Goal: Task Accomplishment & Management: Manage account settings

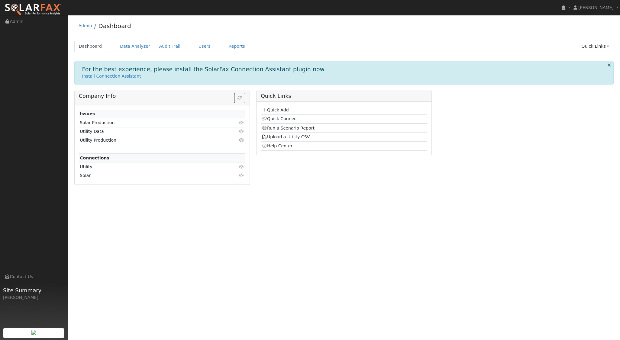
click at [275, 110] on link "Quick Add" at bounding box center [274, 109] width 27 height 5
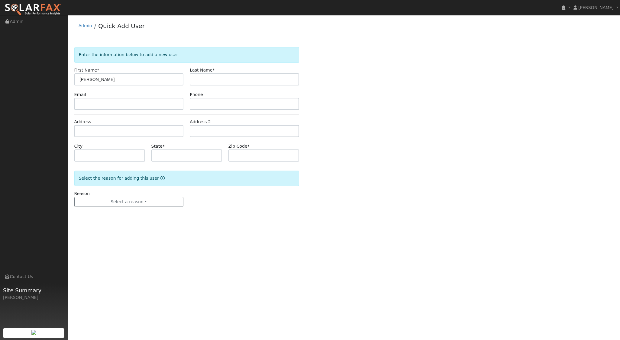
type input "[PERSON_NAME]"
click at [104, 132] on input "text" at bounding box center [128, 131] width 109 height 12
type input "[STREET_ADDRESS]"
type input "[GEOGRAPHIC_DATA][PERSON_NAME]"
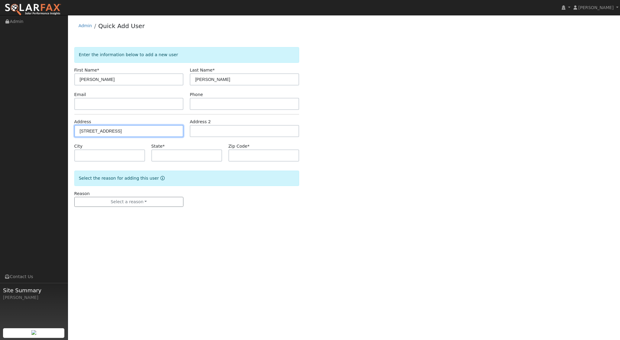
type input "CA"
type input "93401"
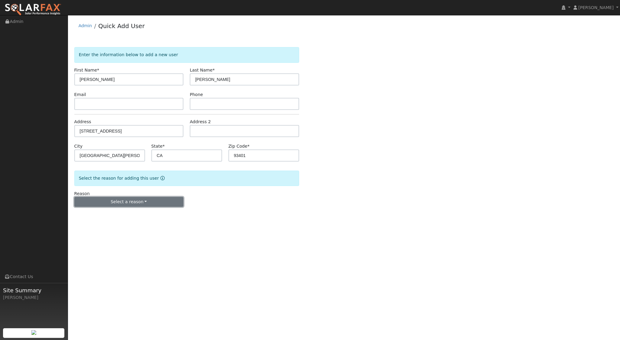
click at [129, 201] on button "Select a reason" at bounding box center [128, 202] width 109 height 10
click at [101, 215] on link "New lead" at bounding box center [108, 214] width 67 height 8
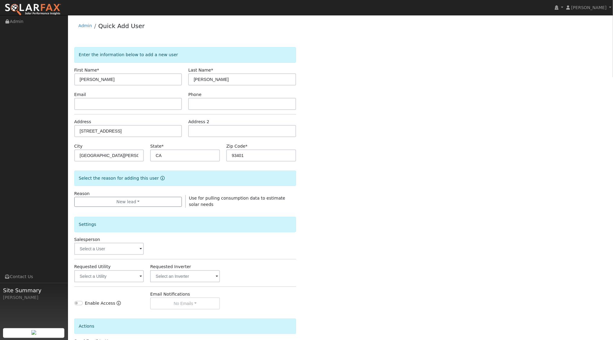
scroll to position [50, 0]
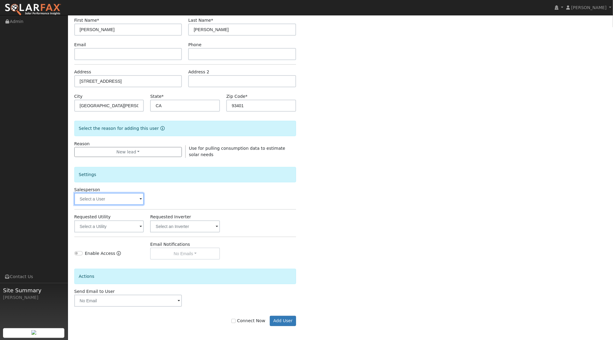
click at [137, 201] on input "text" at bounding box center [109, 199] width 70 height 12
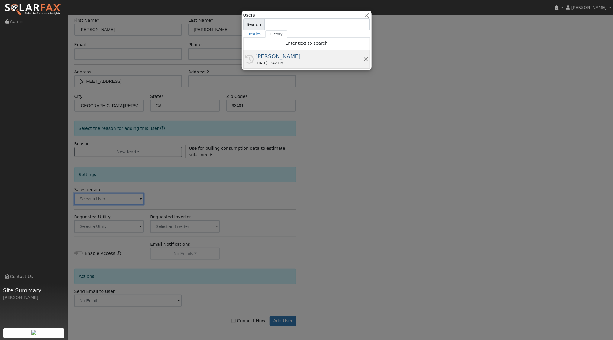
click at [328, 56] on div "[PERSON_NAME]" at bounding box center [308, 56] width 107 height 8
type input "[PERSON_NAME]"
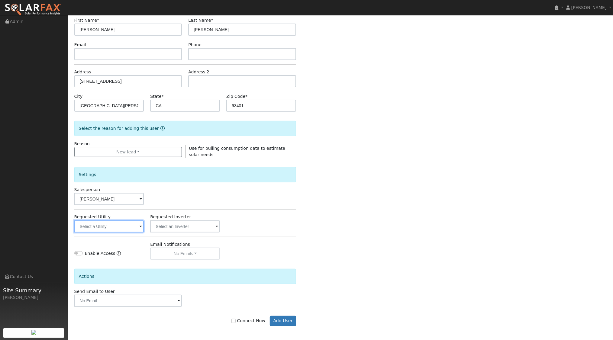
click at [131, 229] on input "text" at bounding box center [109, 226] width 70 height 12
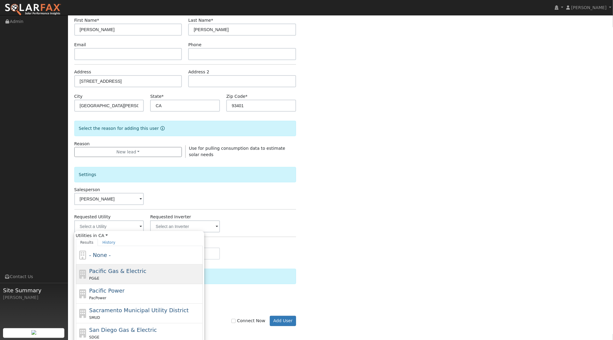
click at [121, 273] on span "Pacific Gas & Electric" at bounding box center [117, 271] width 57 height 6
type input "Pacific Gas & Electric"
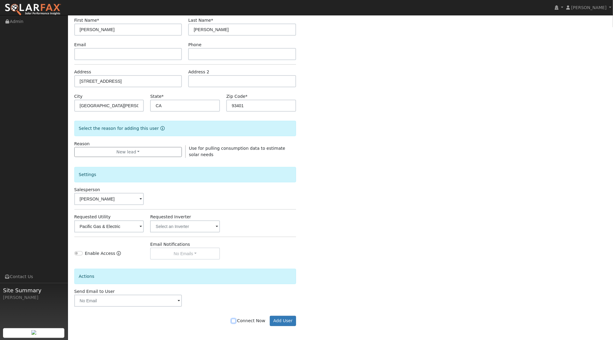
click at [236, 321] on input "Connect Now" at bounding box center [233, 321] width 4 height 4
checkbox input "true"
click at [287, 318] on button "Add User" at bounding box center [283, 321] width 26 height 10
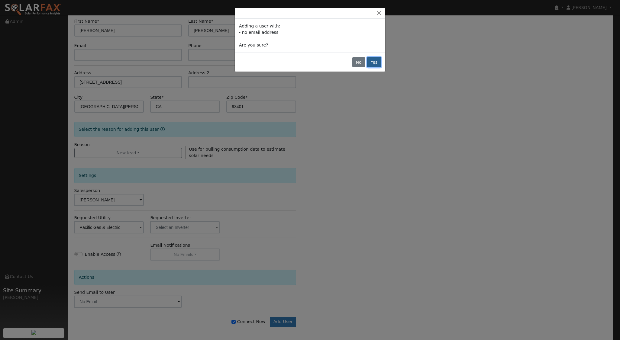
click at [374, 65] on button "Yes" at bounding box center [374, 62] width 14 height 10
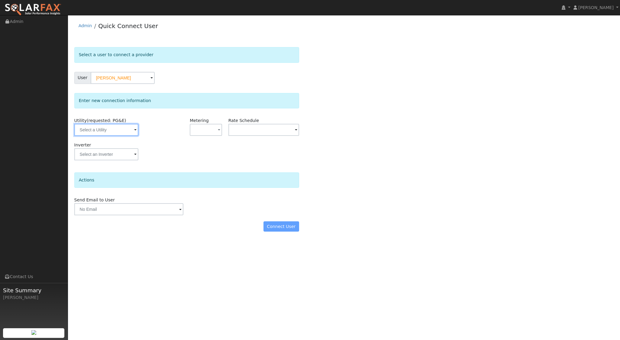
click at [123, 130] on input "text" at bounding box center [106, 130] width 64 height 12
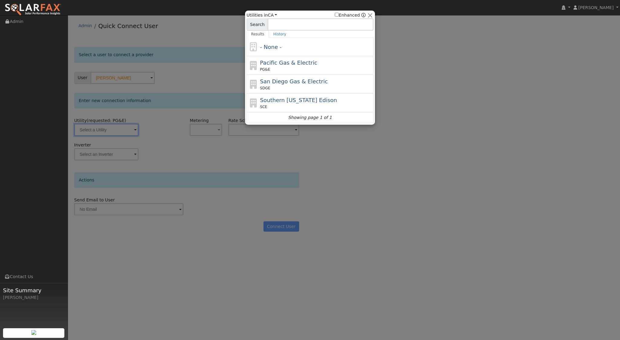
click at [286, 59] on span "Pacific Gas & Electric" at bounding box center [288, 62] width 57 height 6
type input "PG&E"
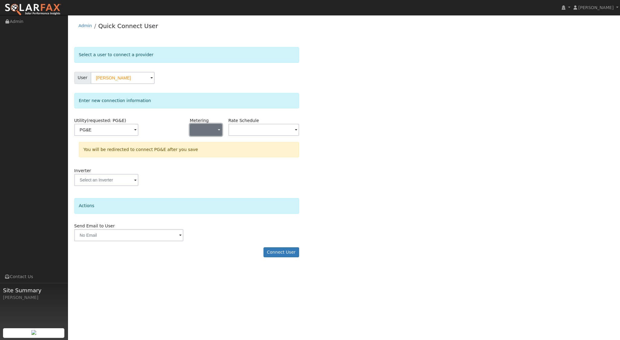
click at [218, 129] on span "button" at bounding box center [219, 130] width 2 height 6
click at [210, 150] on link "NEM" at bounding box center [211, 151] width 42 height 8
click at [138, 130] on input "text" at bounding box center [106, 130] width 64 height 12
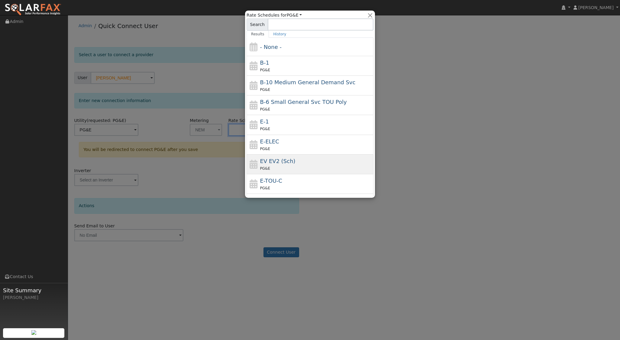
click at [280, 161] on span "EV EV2 (Sch)" at bounding box center [277, 161] width 35 height 6
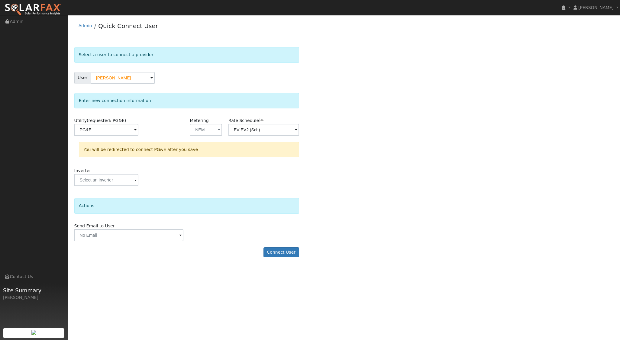
type input "EV EV2 (Sch)"
click at [285, 249] on button "Connect User" at bounding box center [281, 252] width 36 height 10
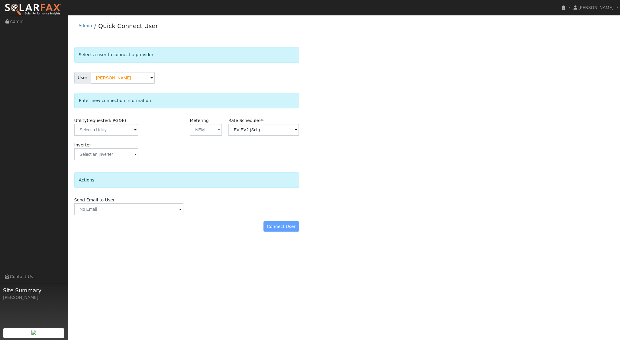
click at [134, 130] on span at bounding box center [135, 130] width 2 height 7
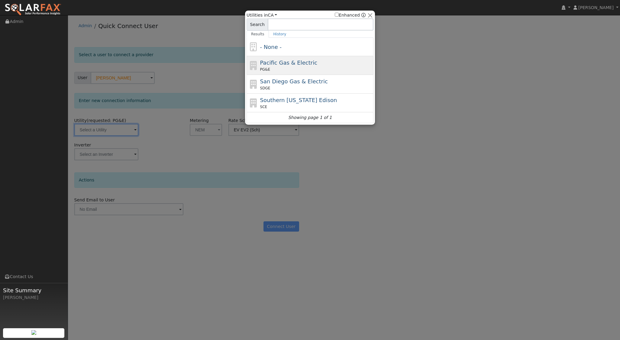
click at [290, 61] on span "Pacific Gas & Electric" at bounding box center [288, 62] width 57 height 6
type input "PG&E"
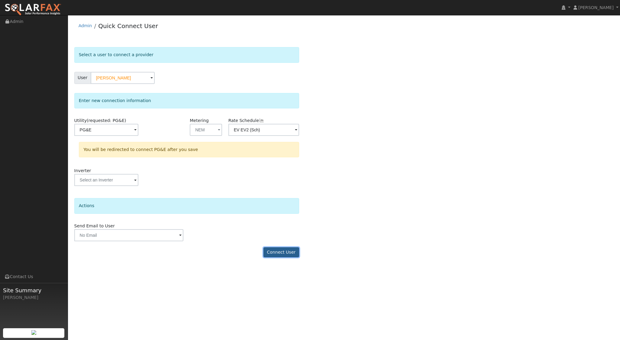
click at [278, 249] on button "Connect User" at bounding box center [281, 252] width 36 height 10
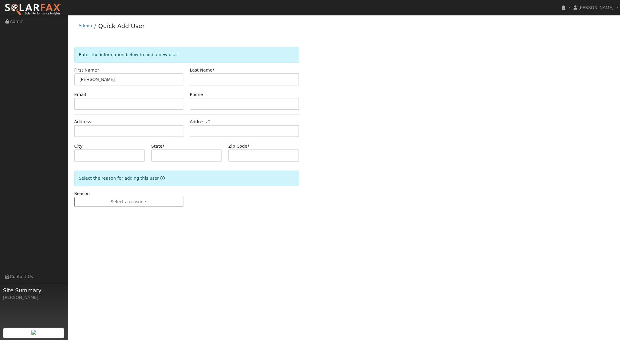
type input "[PERSON_NAME]"
click at [115, 127] on input "text" at bounding box center [128, 131] width 109 height 12
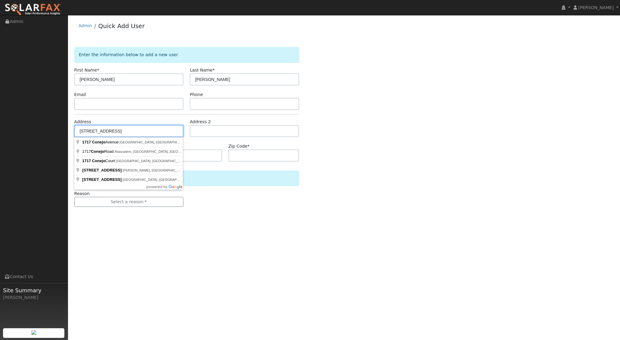
type input "1717 Conejo Avenue"
type input "San Luis Obispo"
type input "CA"
type input "93401"
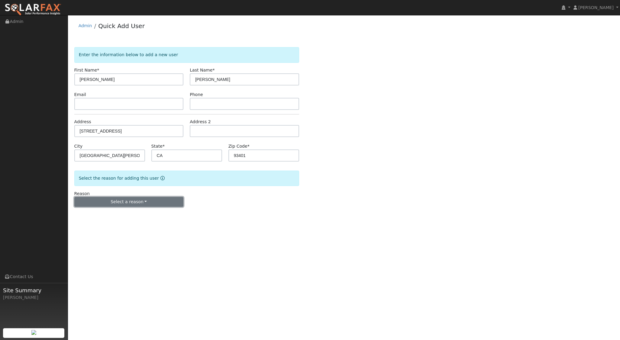
click at [130, 204] on button "Select a reason" at bounding box center [128, 202] width 109 height 10
click at [108, 212] on link "New lead" at bounding box center [108, 214] width 67 height 8
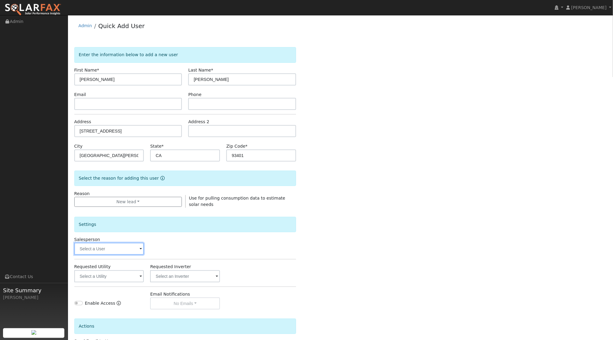
click at [134, 251] on input "text" at bounding box center [109, 249] width 70 height 12
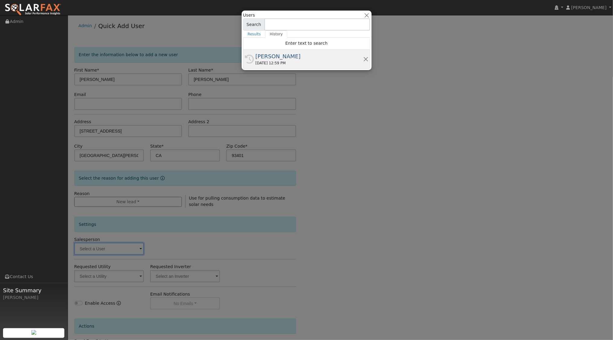
click at [286, 64] on div "08/25/2025 12:59 PM" at bounding box center [308, 62] width 107 height 5
type input "[PERSON_NAME]"
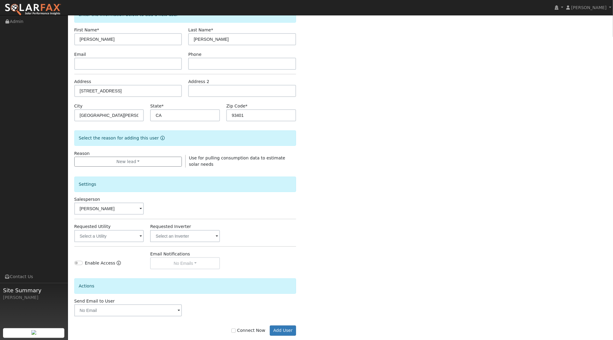
scroll to position [50, 0]
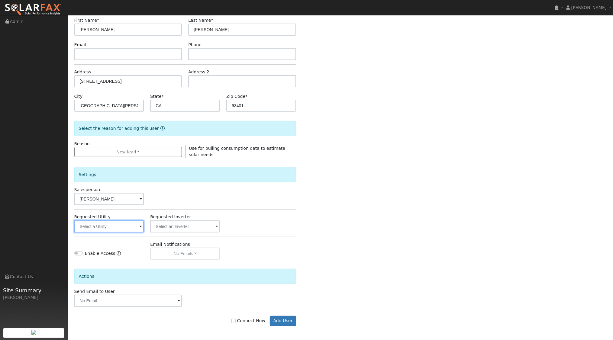
click at [123, 227] on input "text" at bounding box center [109, 226] width 70 height 12
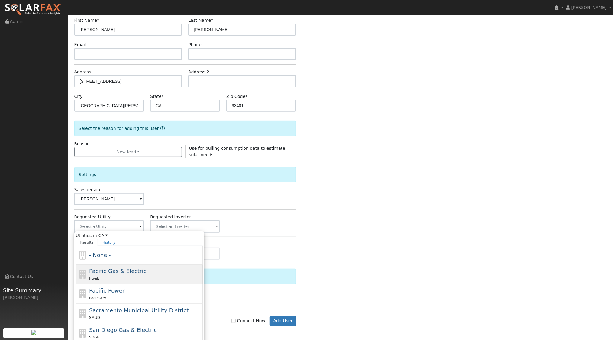
click at [115, 270] on span "Pacific Gas & Electric" at bounding box center [117, 271] width 57 height 6
type input "Pacific Gas & Electric"
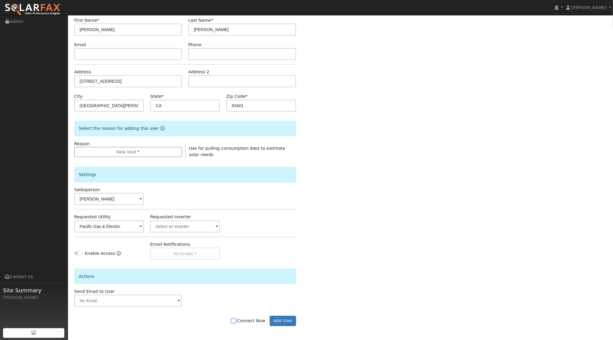
click at [236, 320] on input "Connect Now" at bounding box center [233, 321] width 4 height 4
checkbox input "true"
click at [77, 252] on input "Enable Access" at bounding box center [78, 253] width 8 height 4
click at [285, 317] on button "Add User" at bounding box center [283, 321] width 26 height 10
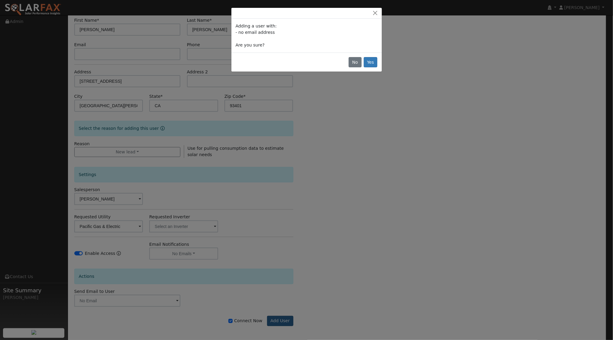
scroll to position [49, 0]
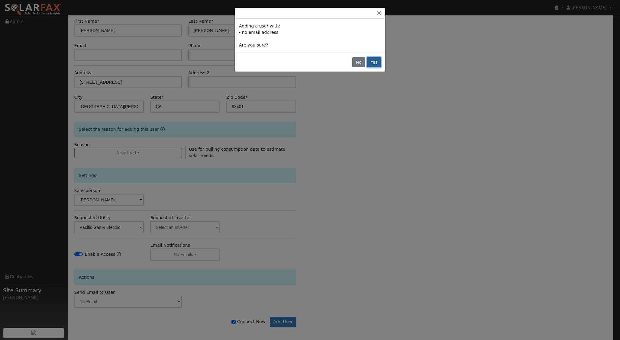
click at [377, 57] on button "Yes" at bounding box center [374, 62] width 14 height 10
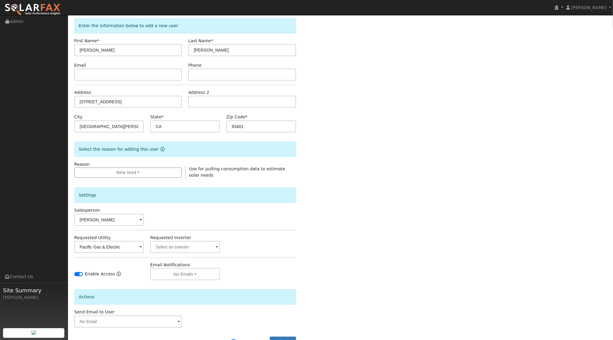
scroll to position [0, 0]
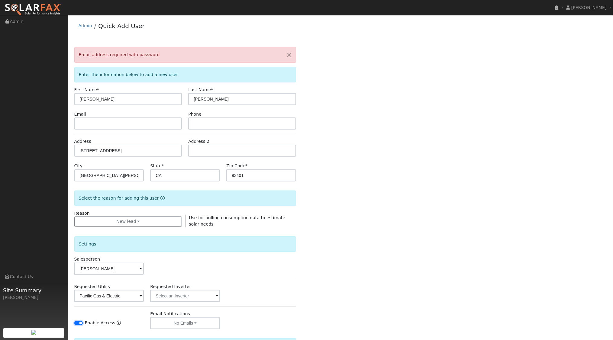
click at [80, 322] on input "Enable Access" at bounding box center [78, 323] width 8 height 4
checkbox input "false"
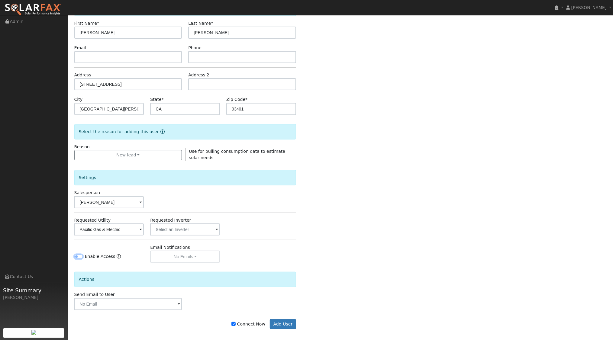
scroll to position [69, 0]
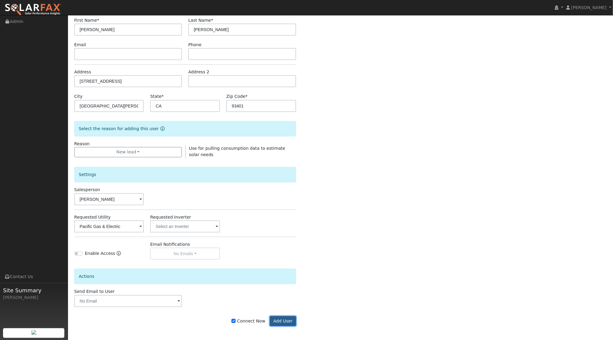
click at [290, 321] on button "Add User" at bounding box center [283, 321] width 26 height 10
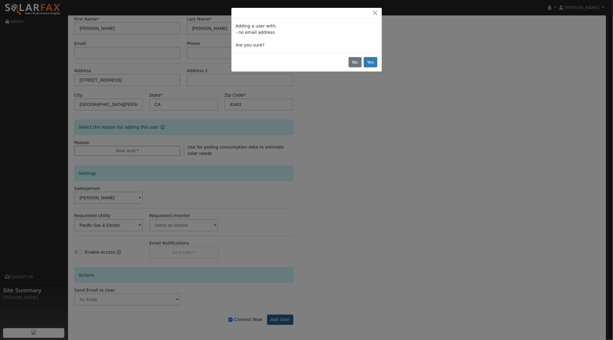
scroll to position [49, 0]
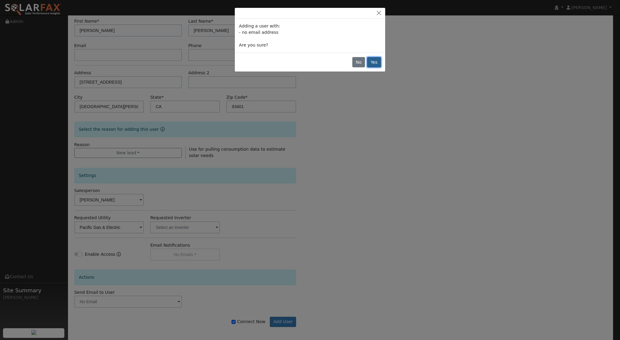
click at [376, 60] on button "Yes" at bounding box center [374, 62] width 14 height 10
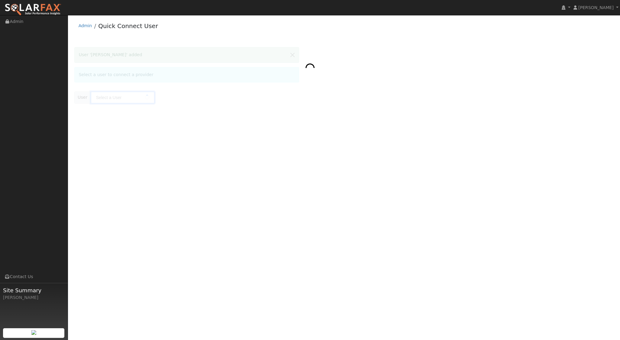
type input "Carol MacCurdy"
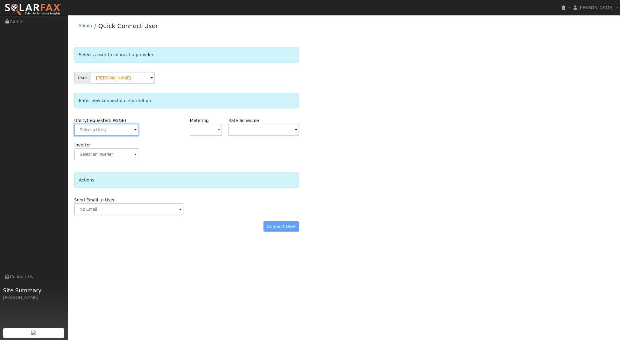
click at [113, 132] on input "text" at bounding box center [106, 130] width 64 height 12
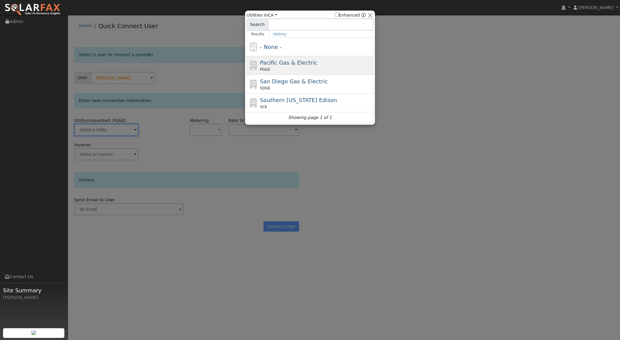
click at [296, 67] on div "PG&E" at bounding box center [316, 69] width 112 height 5
type input "PG&E"
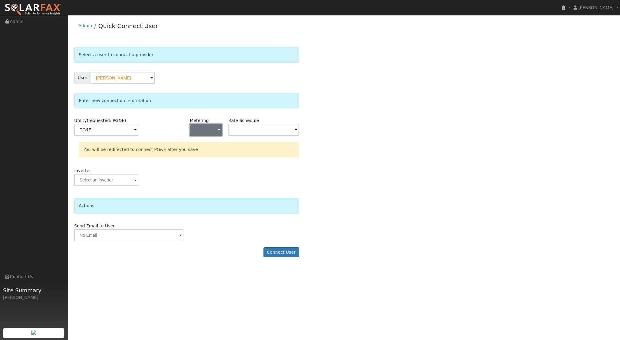
click at [219, 130] on span "button" at bounding box center [219, 130] width 2 height 6
click at [209, 152] on link "NEM" at bounding box center [211, 151] width 42 height 8
click at [138, 128] on input "text" at bounding box center [106, 130] width 64 height 12
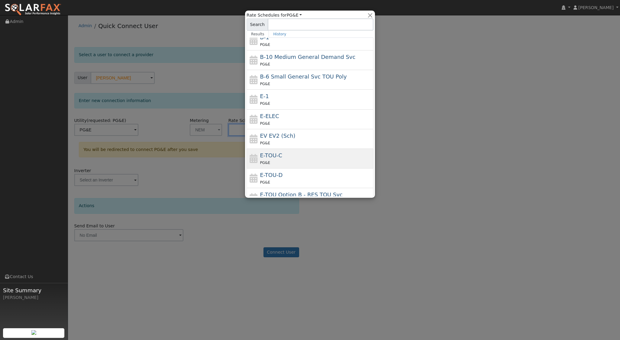
scroll to position [47, 0]
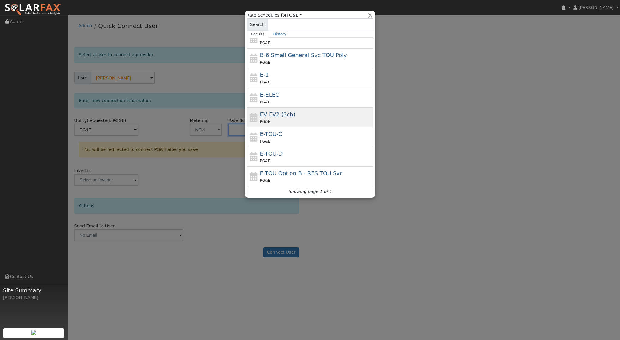
click at [276, 113] on span "EV EV2 (Sch)" at bounding box center [277, 114] width 35 height 6
type input "EV EV2 (Sch)"
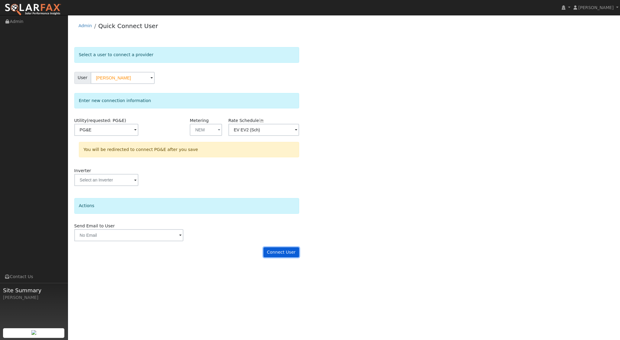
click at [277, 247] on button "Connect User" at bounding box center [281, 252] width 36 height 10
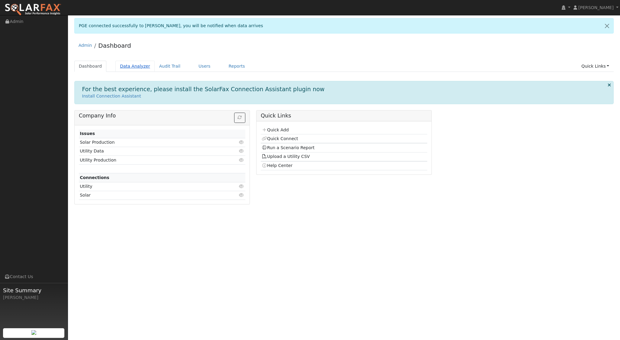
click at [128, 64] on link "Data Analyzer" at bounding box center [134, 66] width 39 height 11
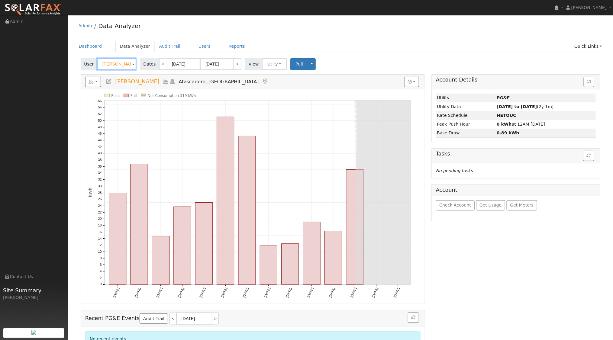
click at [124, 63] on input "[PERSON_NAME]" at bounding box center [116, 64] width 39 height 12
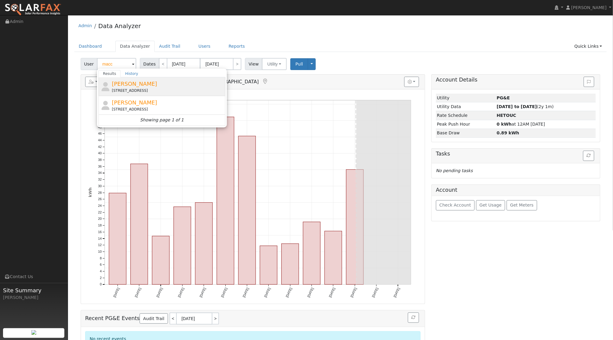
click at [135, 85] on span "[PERSON_NAME]" at bounding box center [134, 84] width 45 height 6
type input "[PERSON_NAME]"
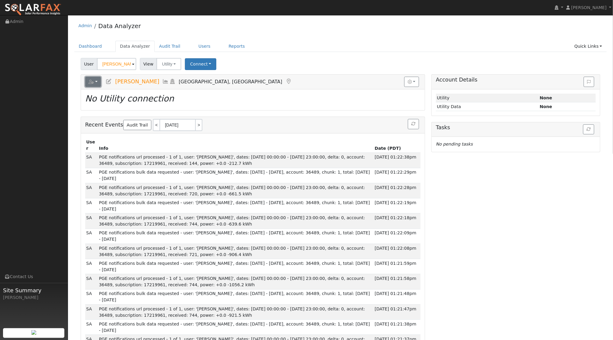
click at [97, 83] on button "button" at bounding box center [93, 82] width 16 height 10
click at [104, 140] on link "Delete This User" at bounding box center [115, 139] width 60 height 7
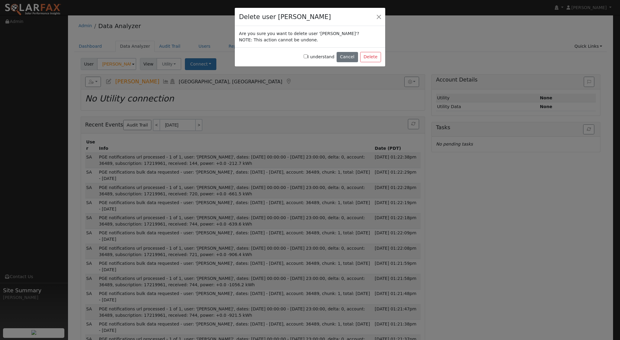
click at [307, 56] on input "I understand" at bounding box center [305, 56] width 4 height 4
checkbox input "true"
click at [370, 59] on button "Delete" at bounding box center [370, 57] width 21 height 10
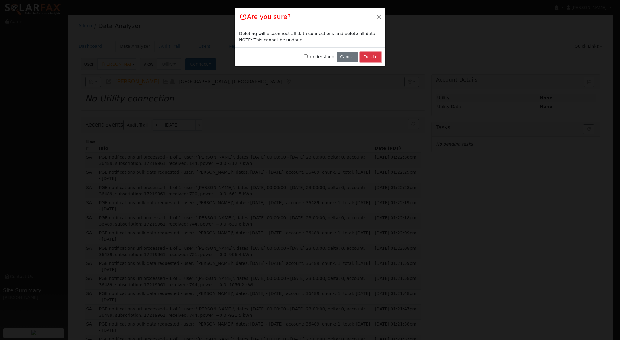
click at [373, 56] on button "Delete" at bounding box center [370, 57] width 21 height 10
click at [307, 56] on input "I understand" at bounding box center [305, 56] width 4 height 4
checkbox input "true"
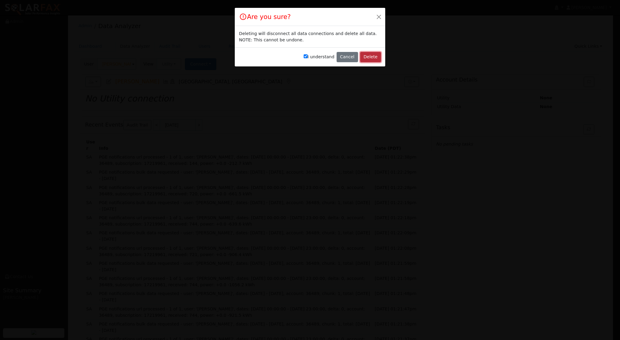
click at [368, 54] on button "Delete" at bounding box center [370, 57] width 21 height 10
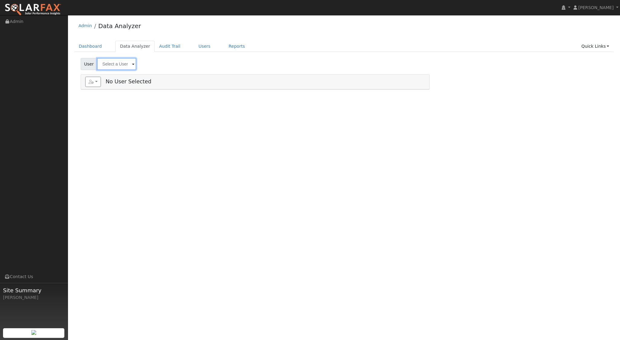
click at [122, 63] on input "text" at bounding box center [116, 64] width 39 height 12
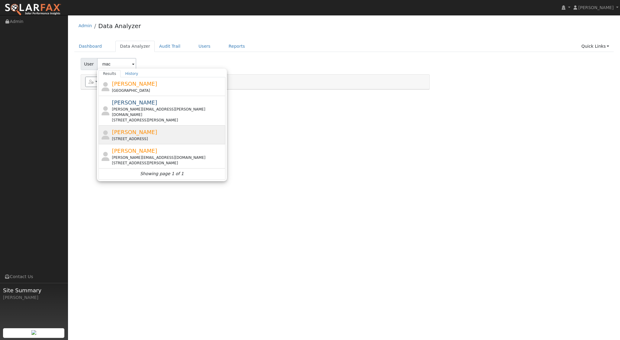
click at [125, 129] on span "[PERSON_NAME]" at bounding box center [134, 132] width 45 height 6
type input "[PERSON_NAME]"
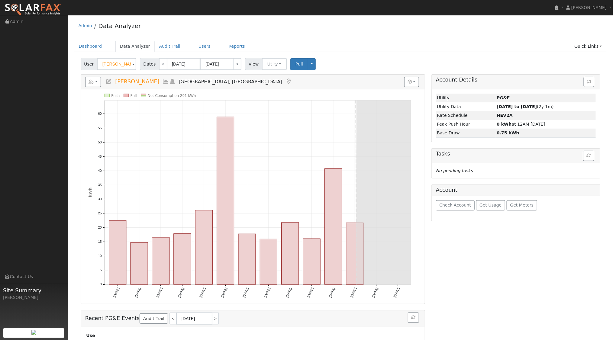
click at [169, 82] on icon at bounding box center [172, 81] width 7 height 5
